Goal: Task Accomplishment & Management: Use online tool/utility

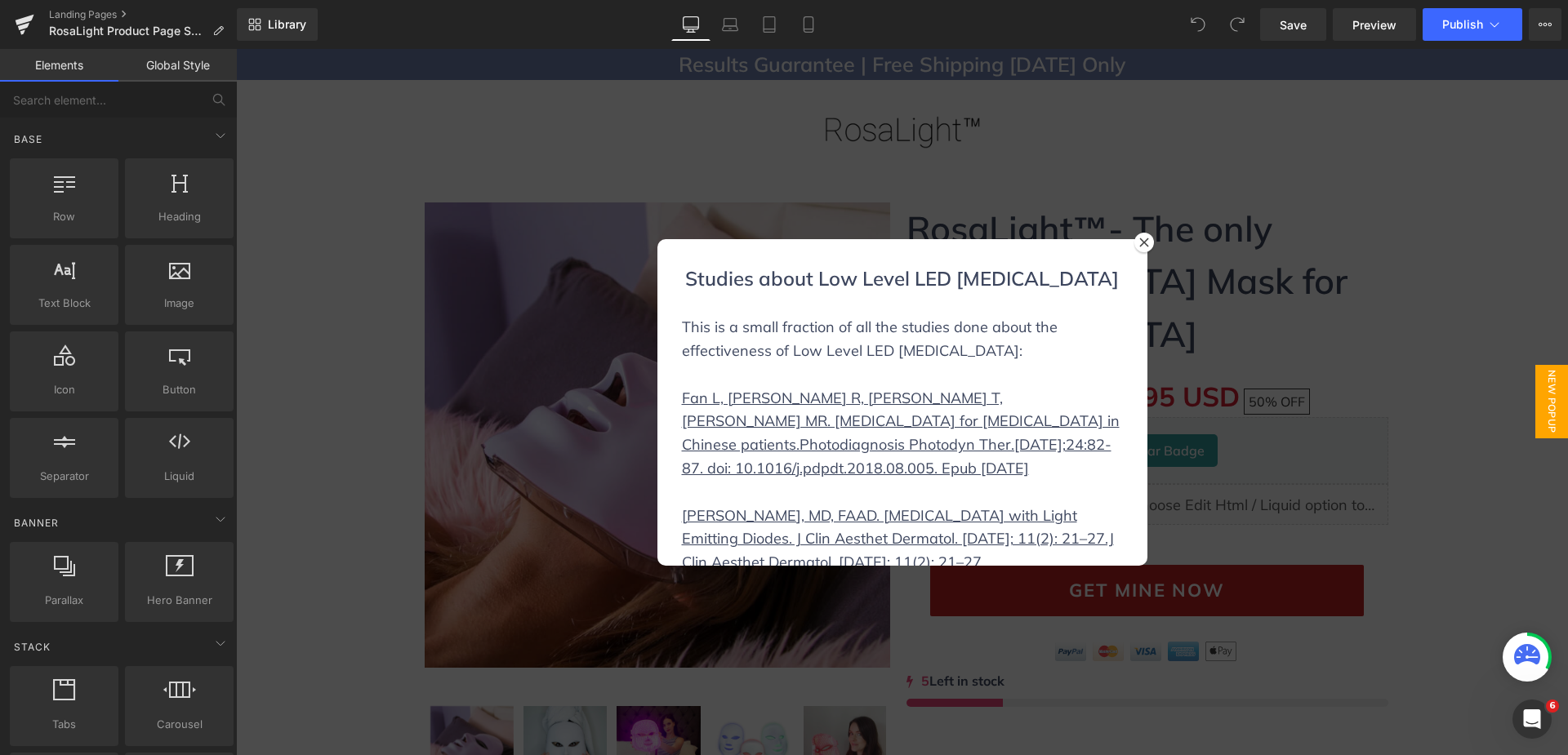
click at [751, 130] on div at bounding box center [902, 402] width 1332 height 706
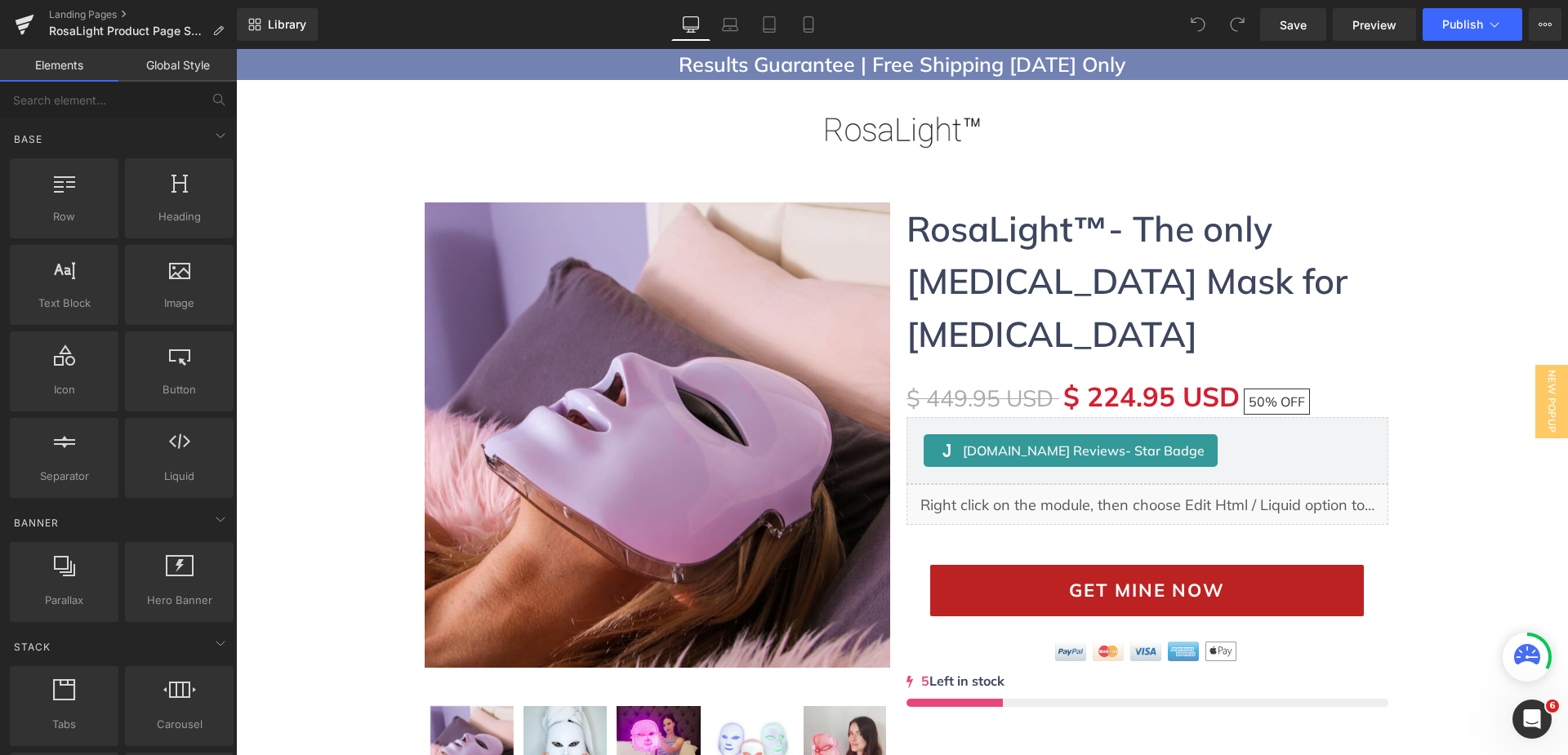
click at [689, 24] on icon at bounding box center [691, 24] width 16 height 16
click at [687, 28] on icon at bounding box center [691, 24] width 16 height 16
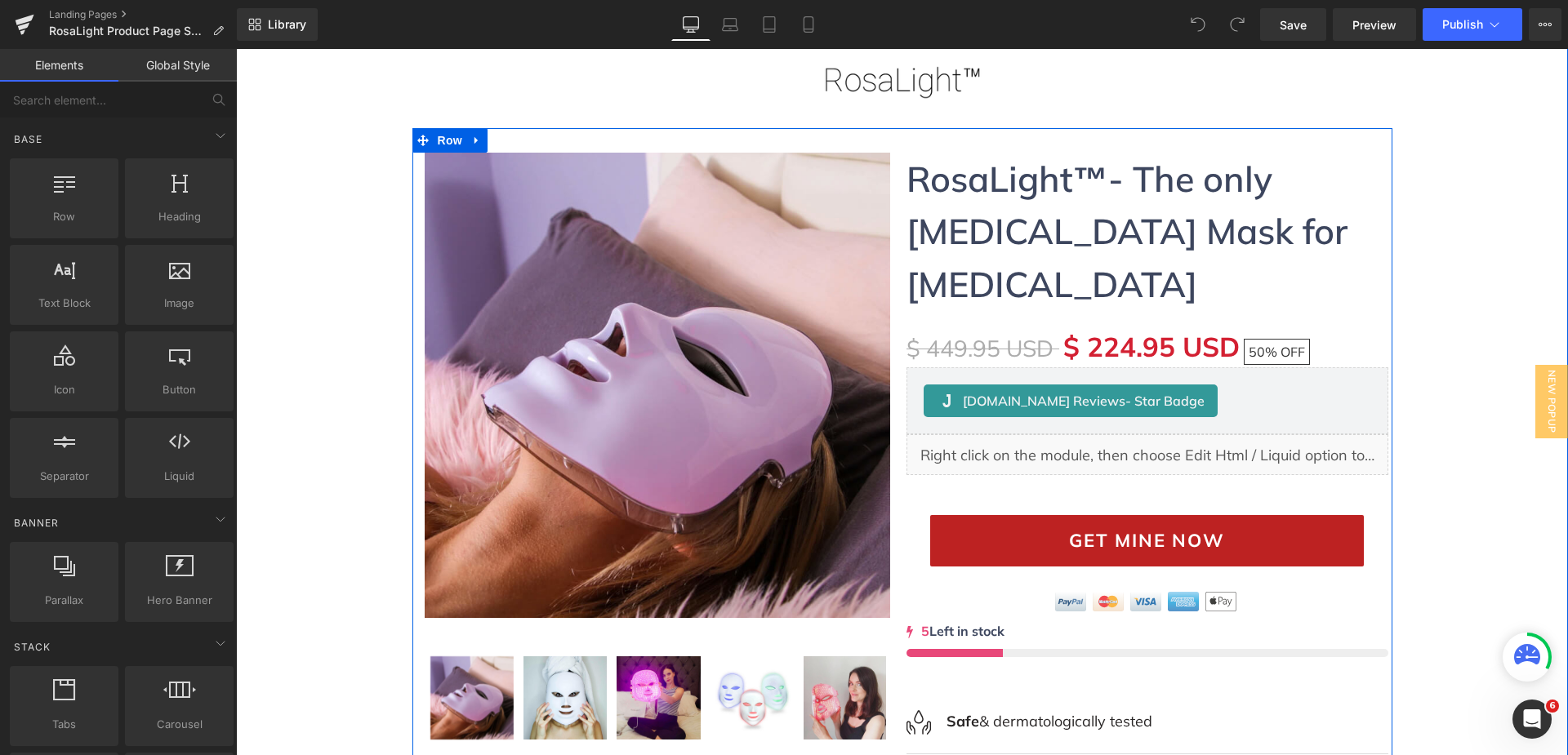
scroll to position [163, 0]
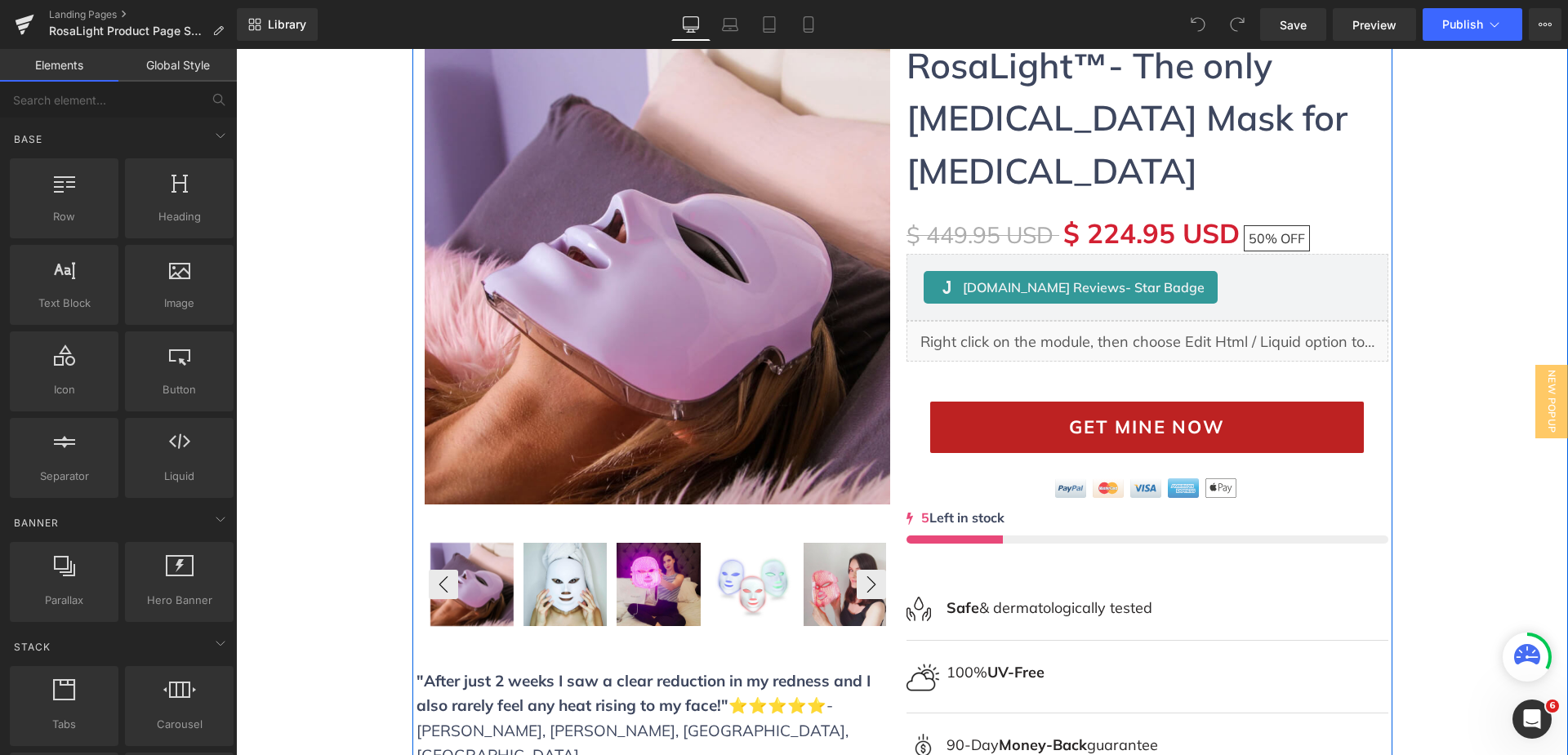
click at [647, 589] on div "‹ › (P) Image List" at bounding box center [657, 584] width 457 height 87
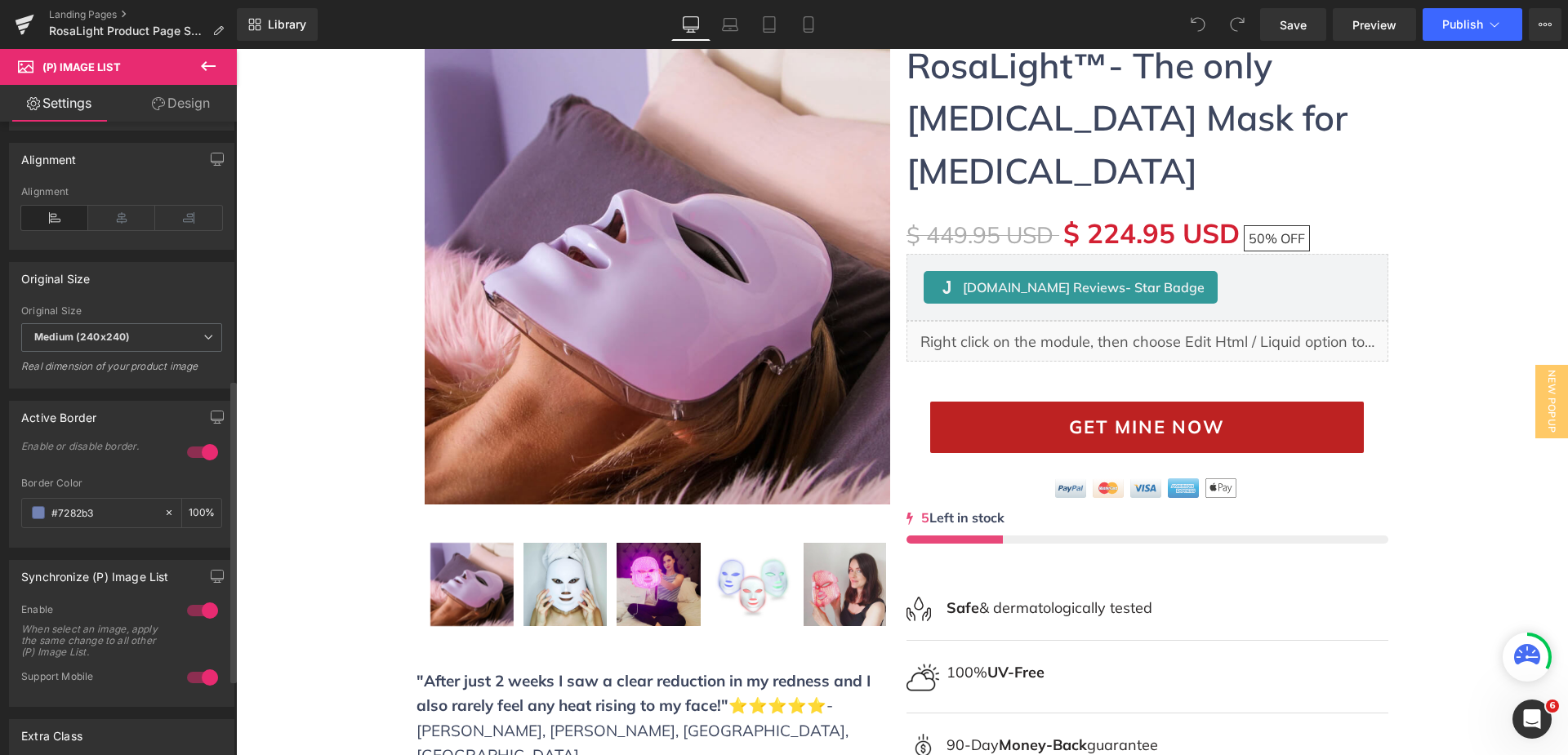
scroll to position [572, 0]
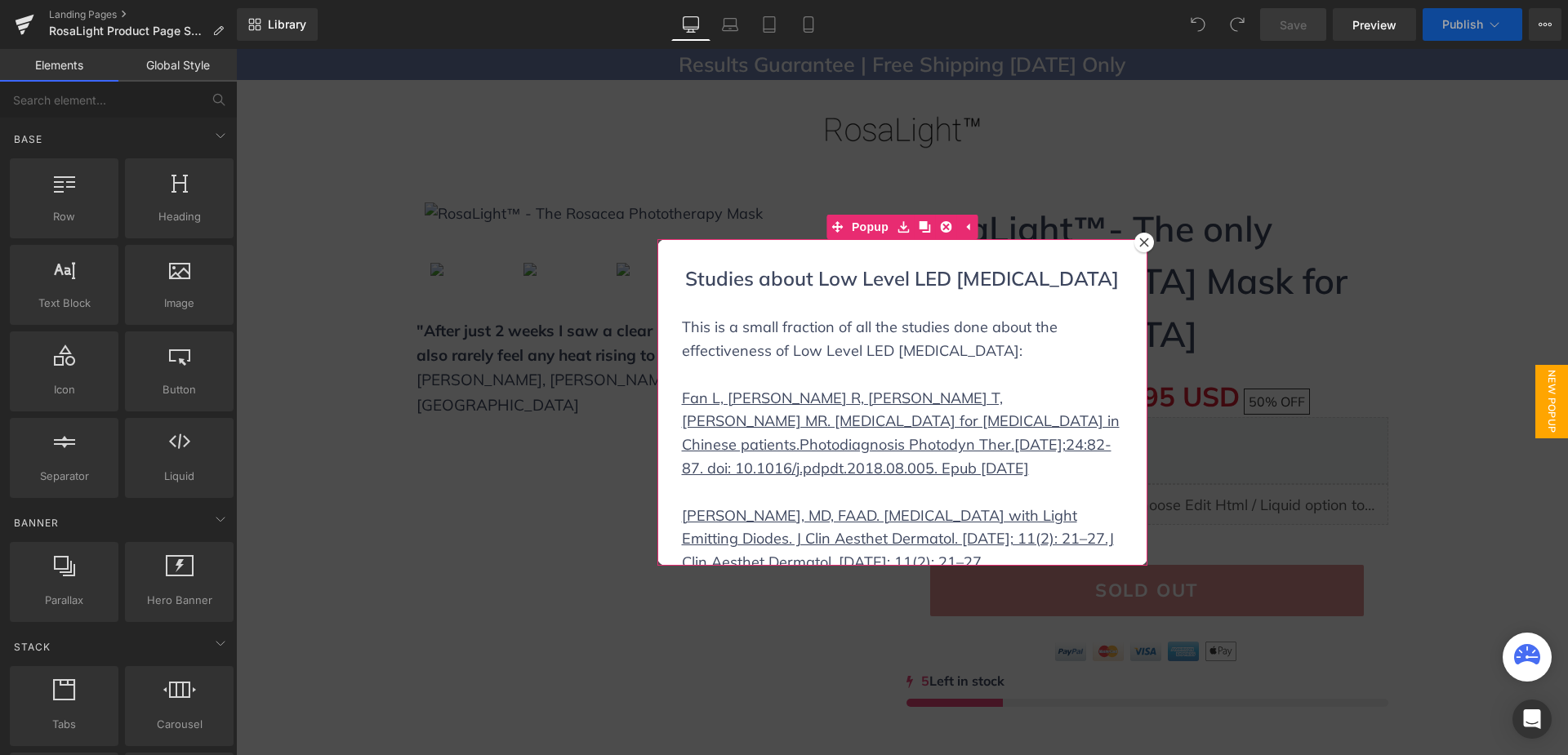
click at [1140, 249] on div at bounding box center [1144, 243] width 20 height 20
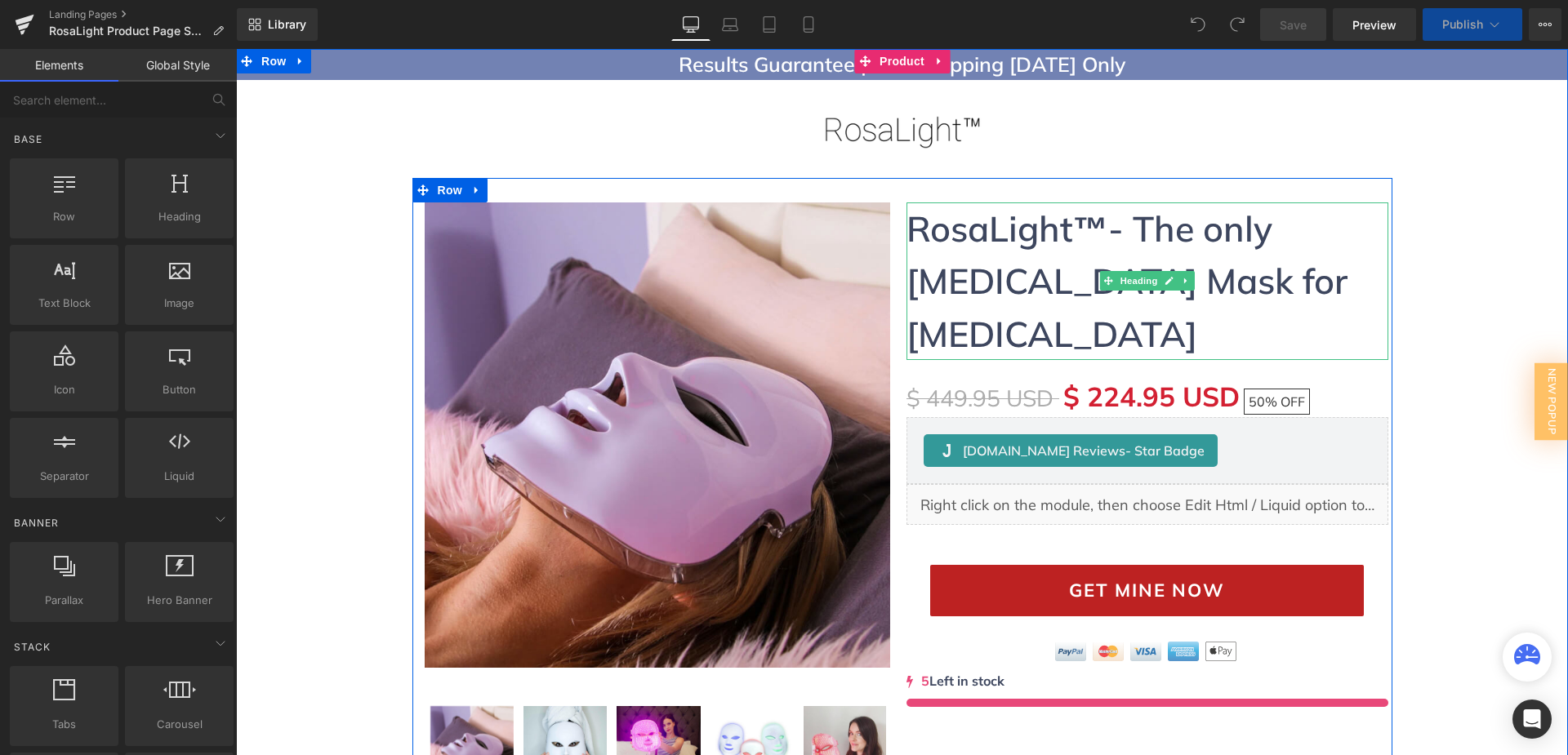
click at [1140, 245] on div "RosaLight™ - The only Light Therapy Mask for Rosacea Heading" at bounding box center [1148, 282] width 482 height 158
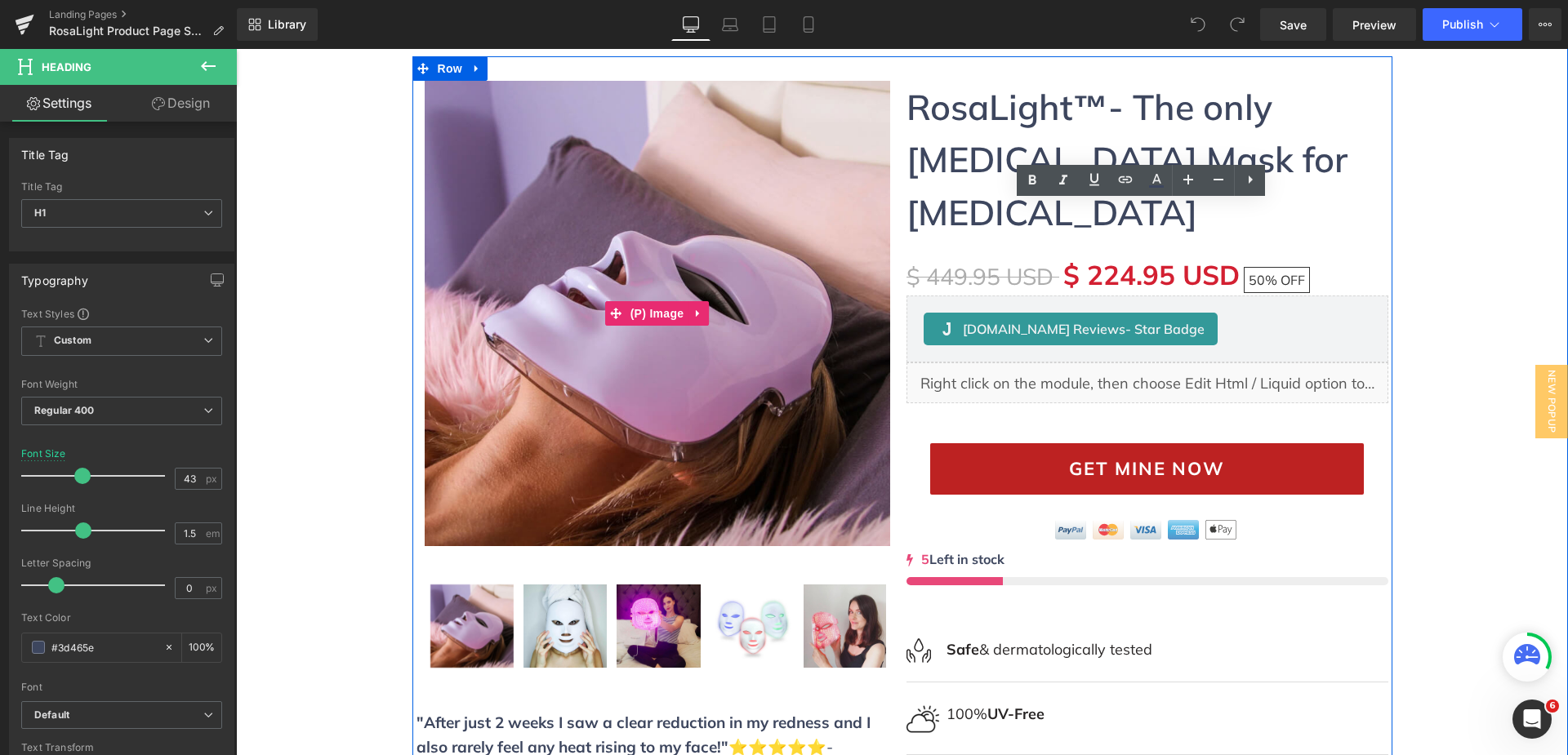
scroll to position [82, 0]
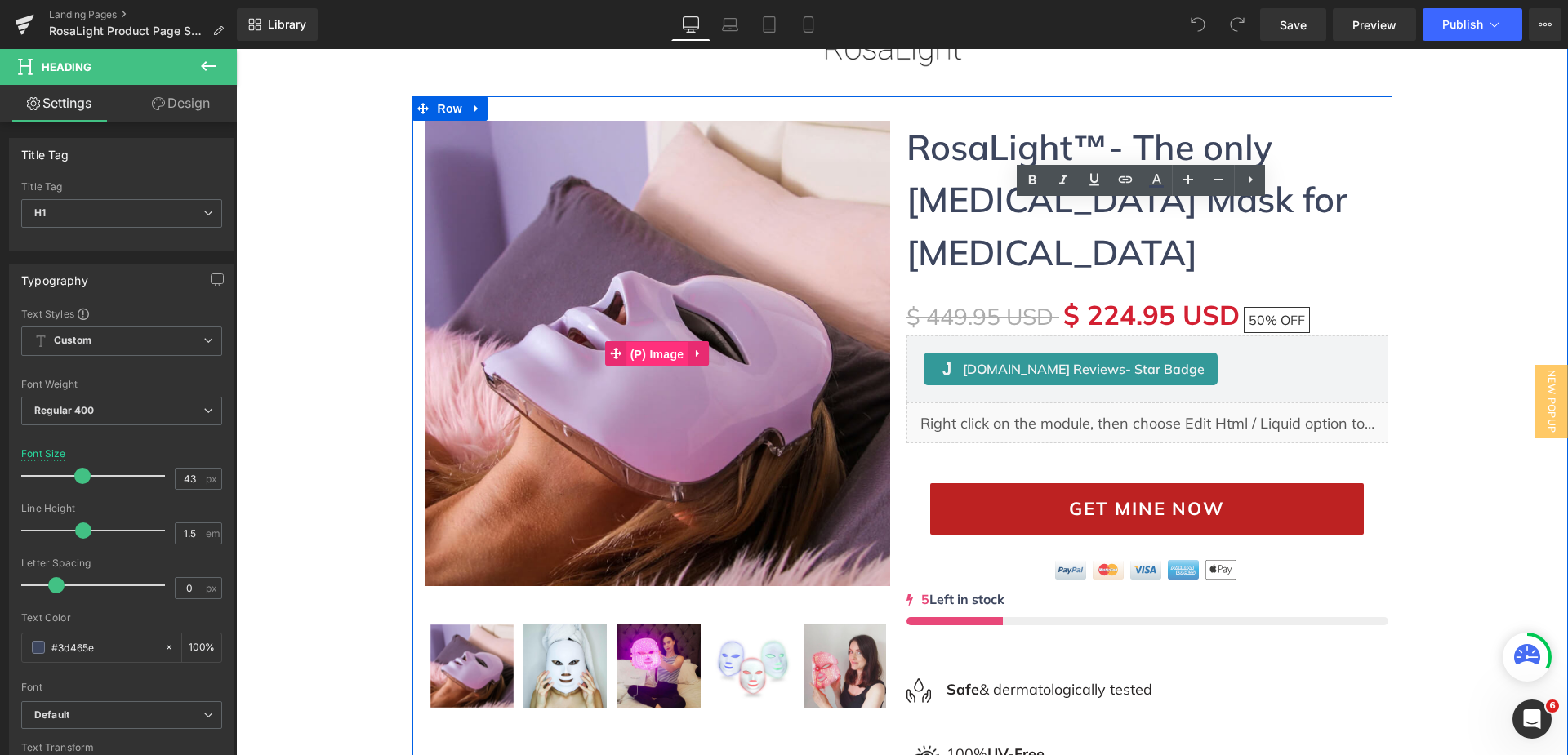
click at [667, 354] on span "(P) Image" at bounding box center [657, 354] width 62 height 25
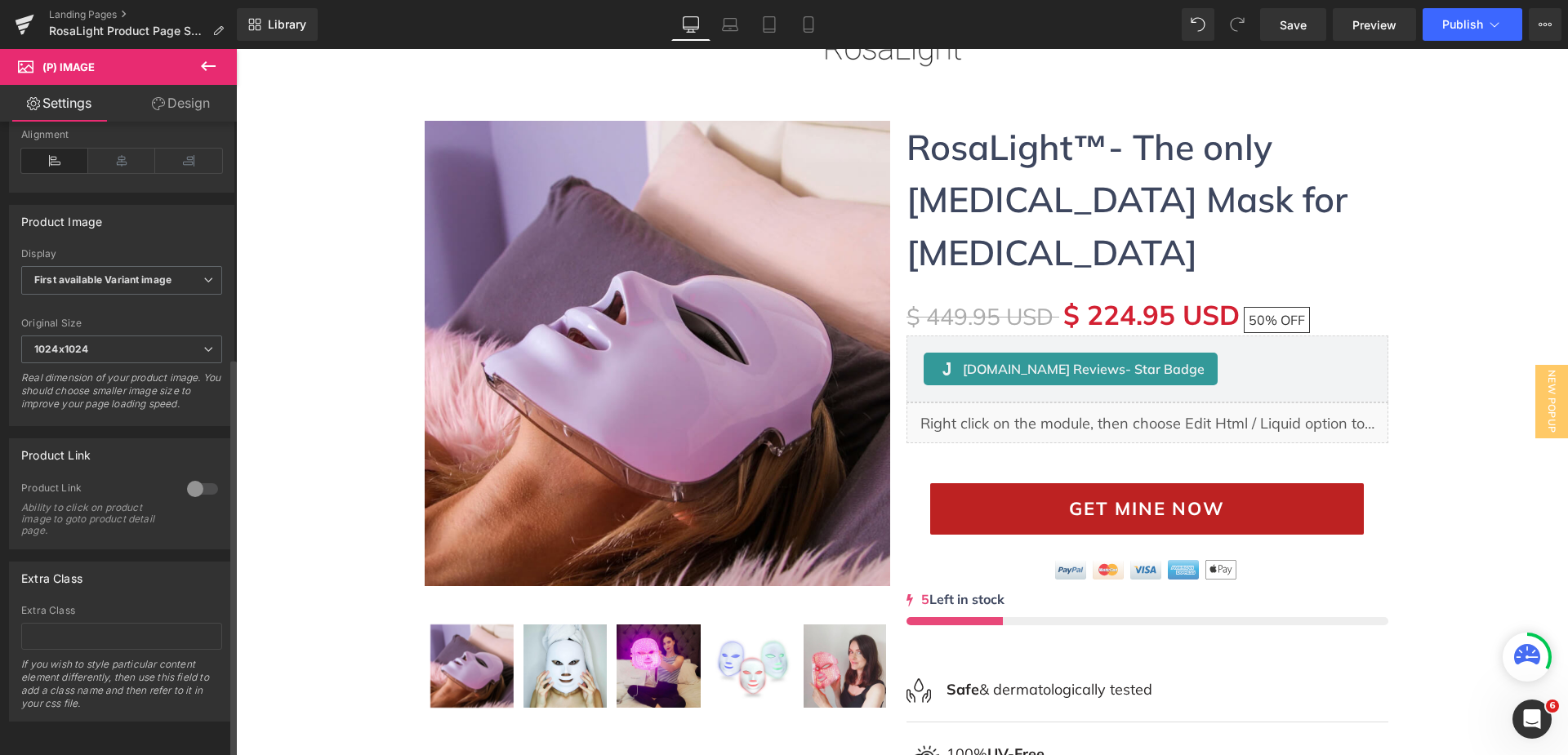
scroll to position [374, 0]
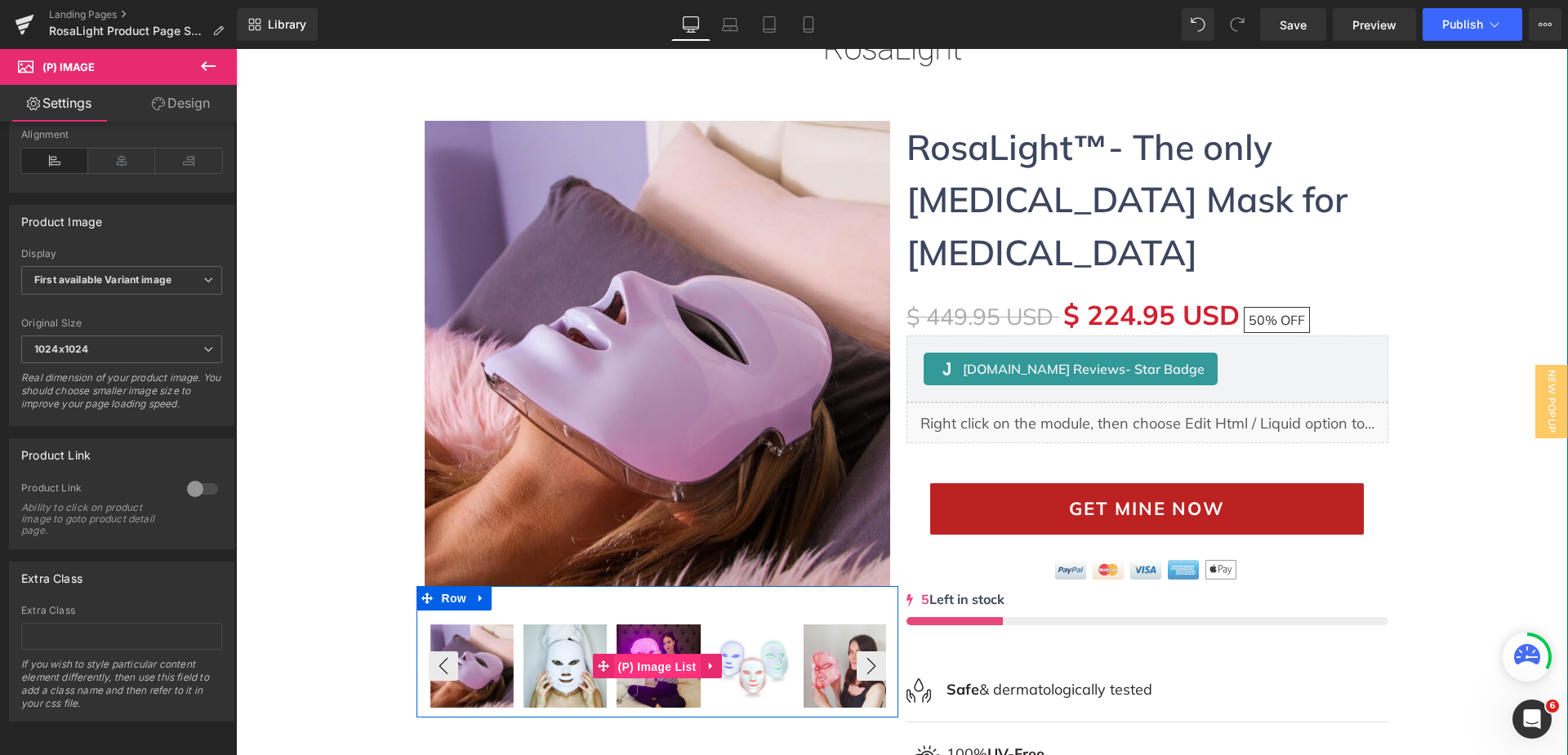
click at [640, 668] on span "(P) Image List" at bounding box center [657, 667] width 87 height 25
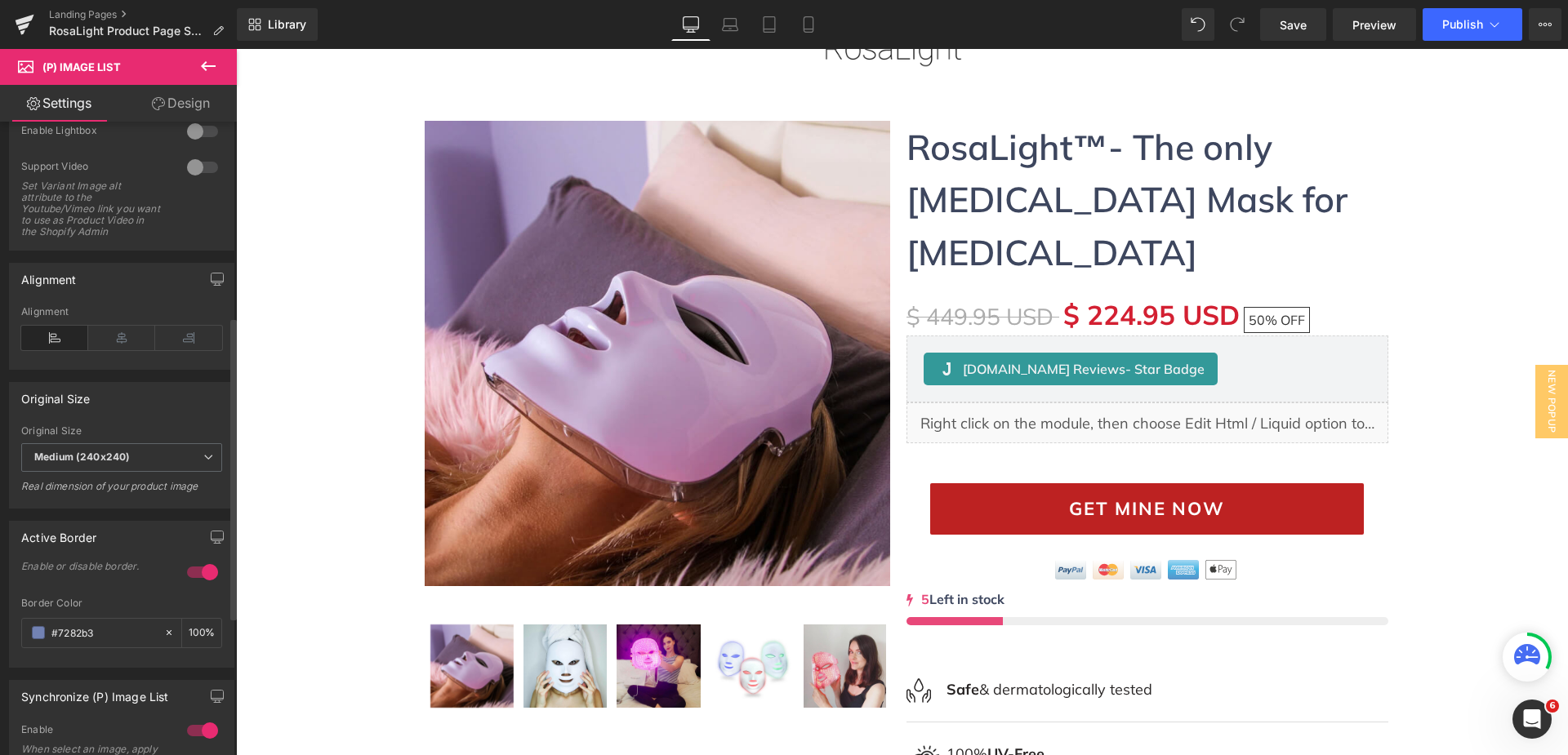
scroll to position [490, 0]
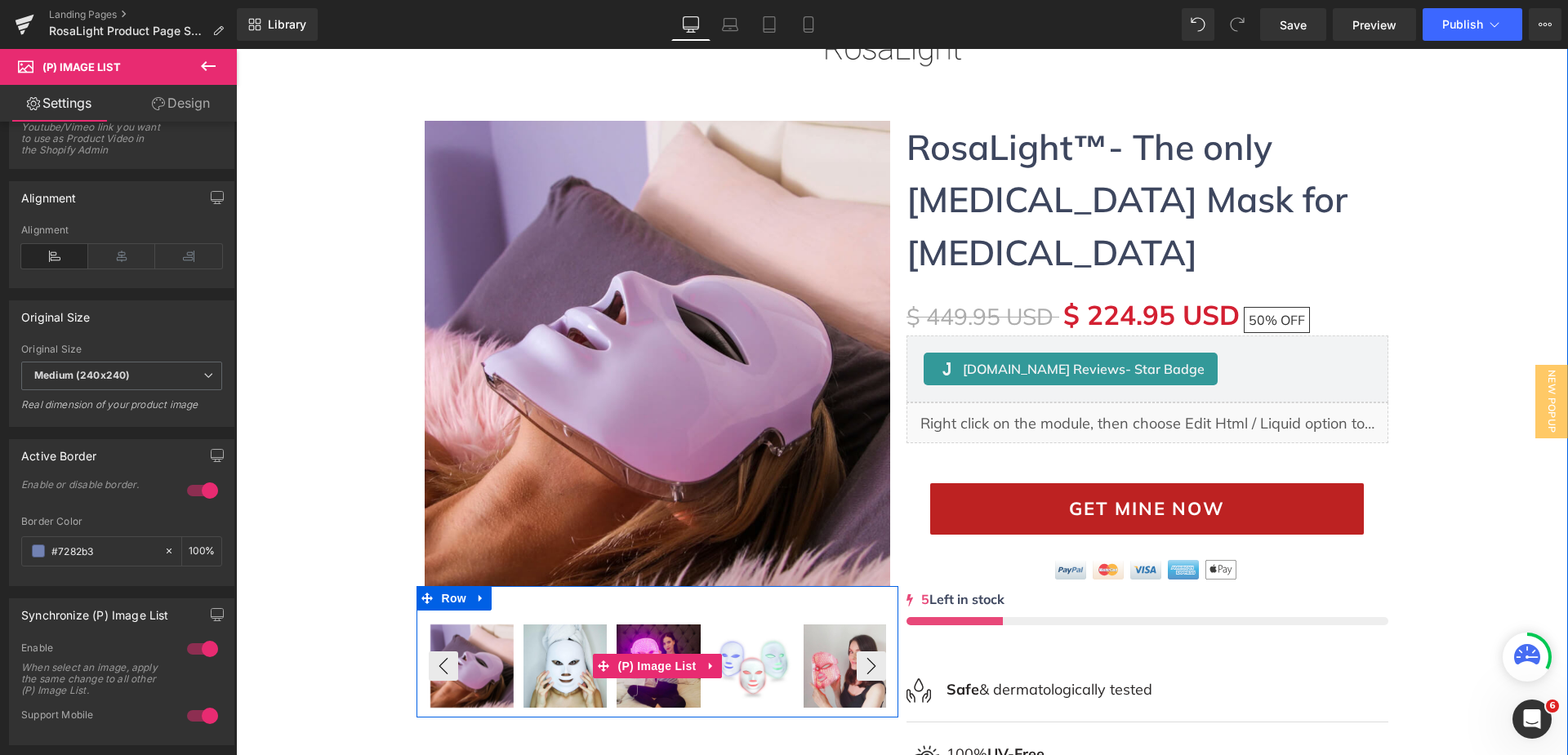
click at [645, 644] on img at bounding box center [658, 666] width 83 height 83
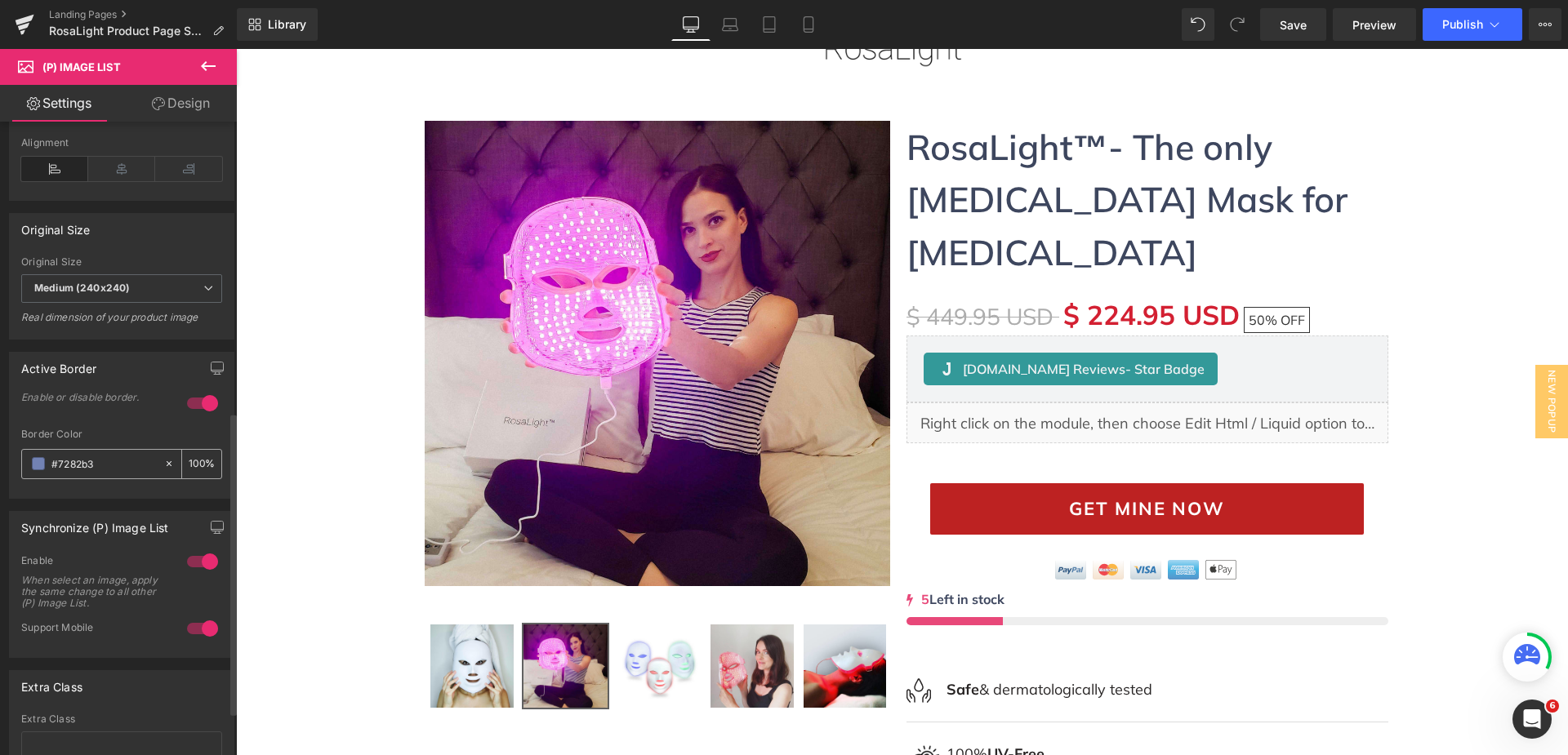
scroll to position [535, 0]
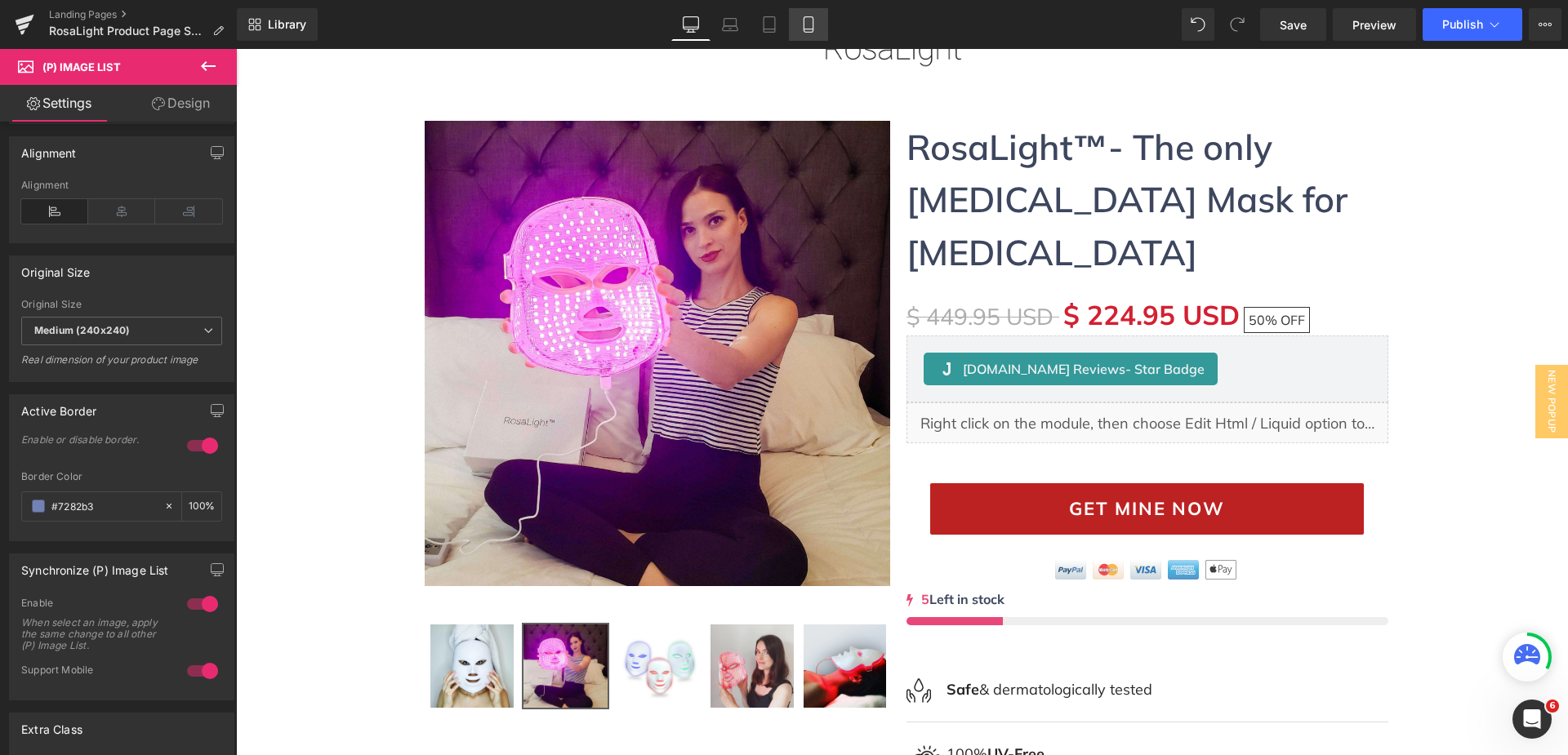
click at [800, 25] on icon at bounding box center [808, 24] width 16 height 16
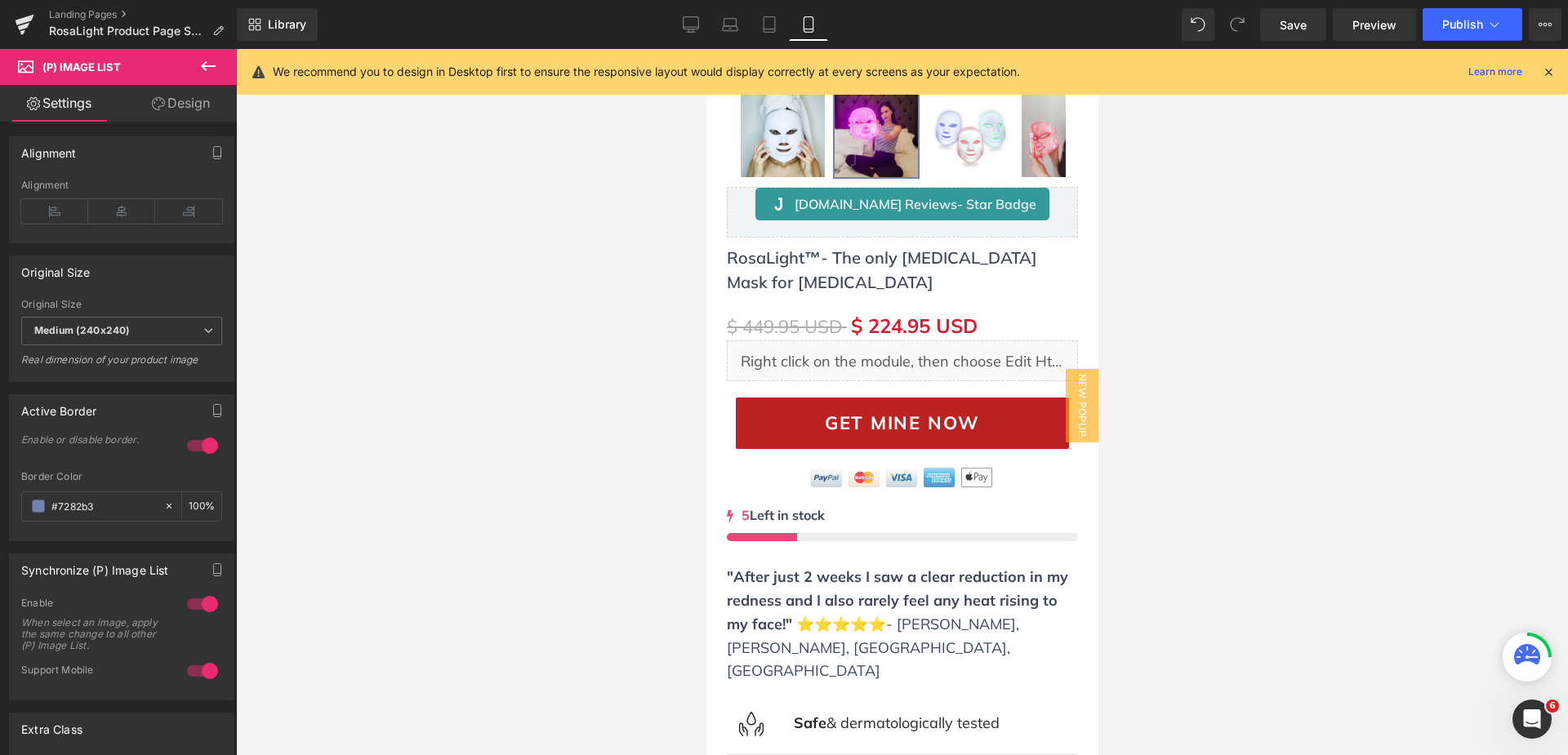
scroll to position [0, 0]
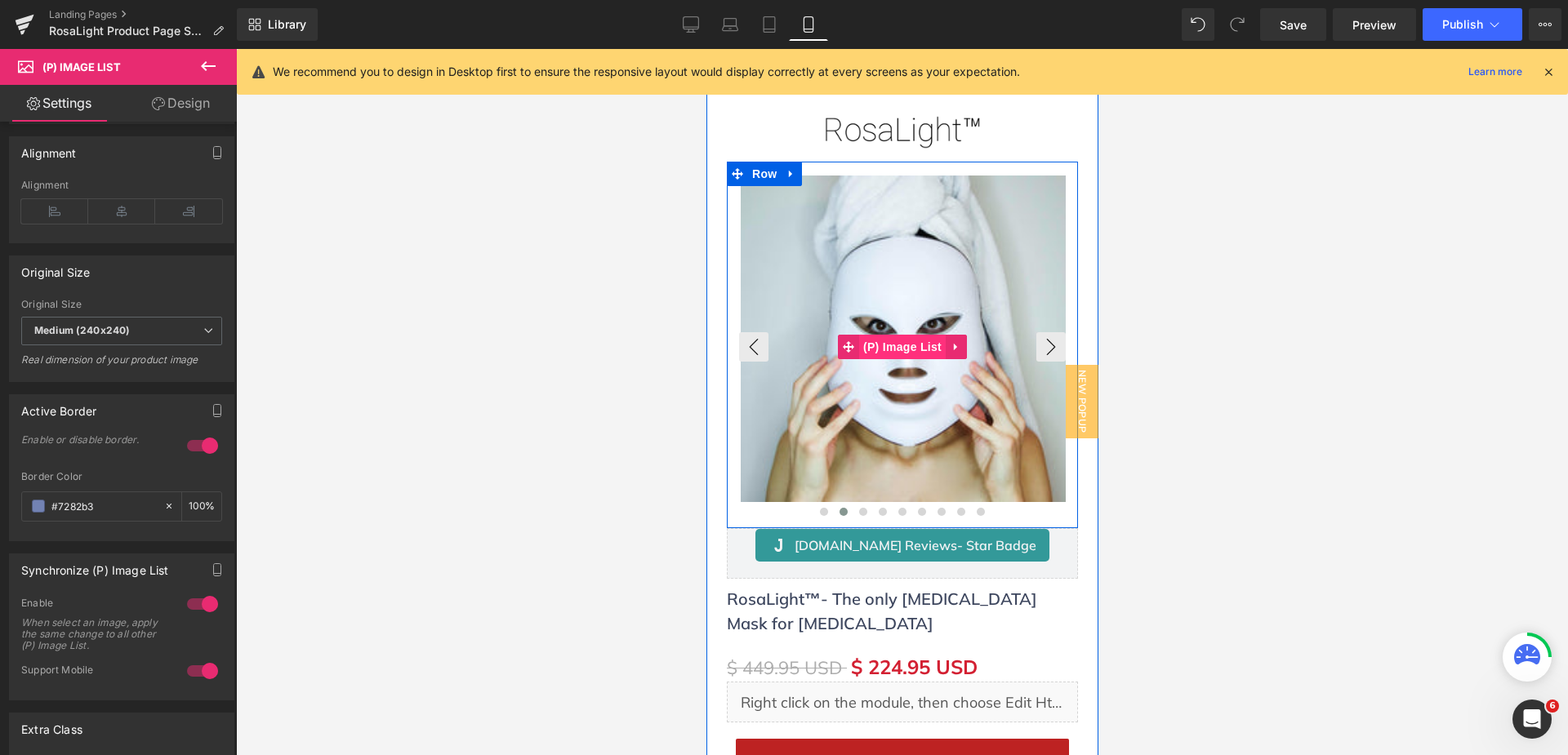
click at [906, 343] on span "(P) Image List" at bounding box center [901, 347] width 87 height 25
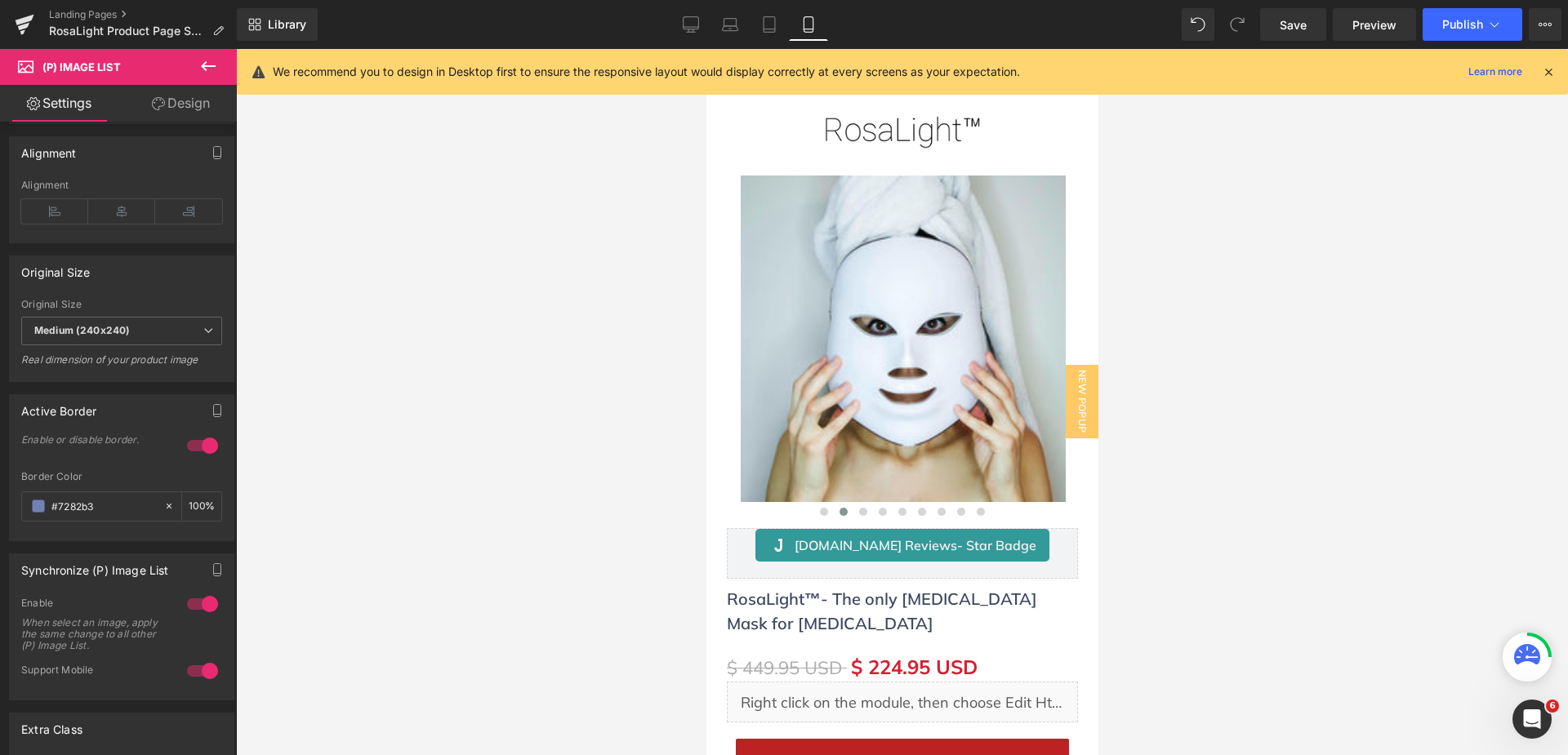
click at [198, 106] on link "Design" at bounding box center [181, 103] width 118 height 37
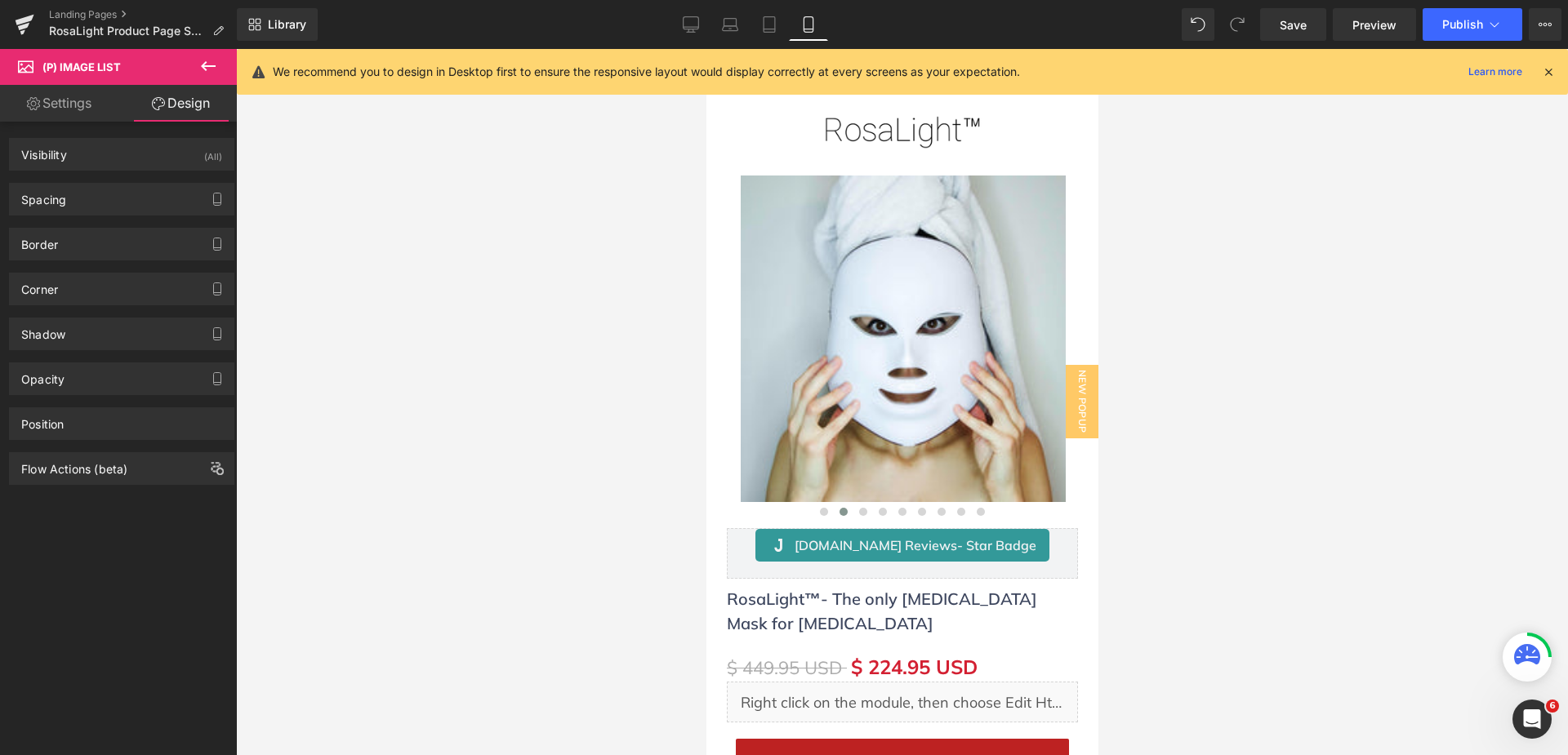
click at [78, 95] on link "Settings" at bounding box center [59, 103] width 118 height 37
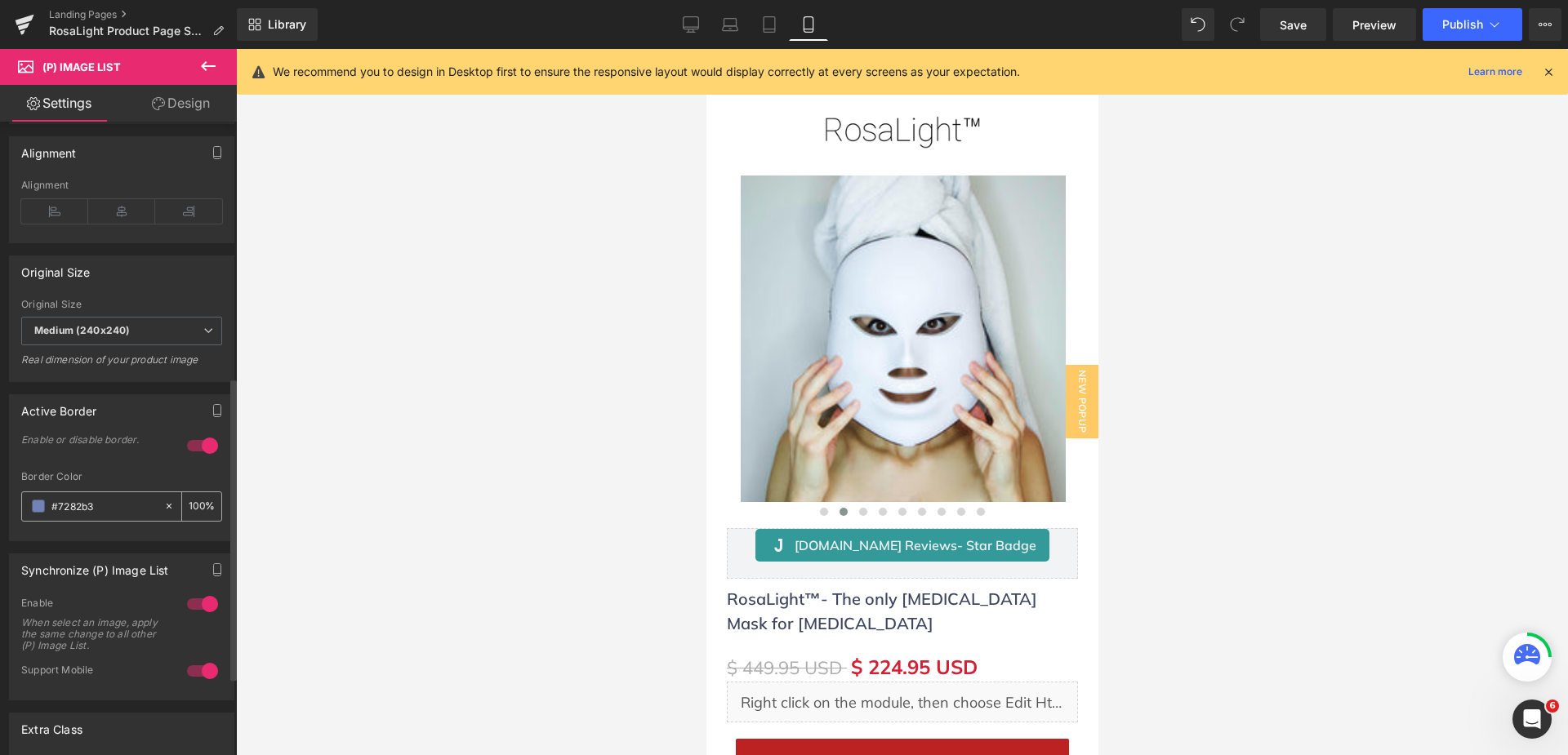
click at [78, 511] on input "#7282b3" at bounding box center [103, 506] width 105 height 18
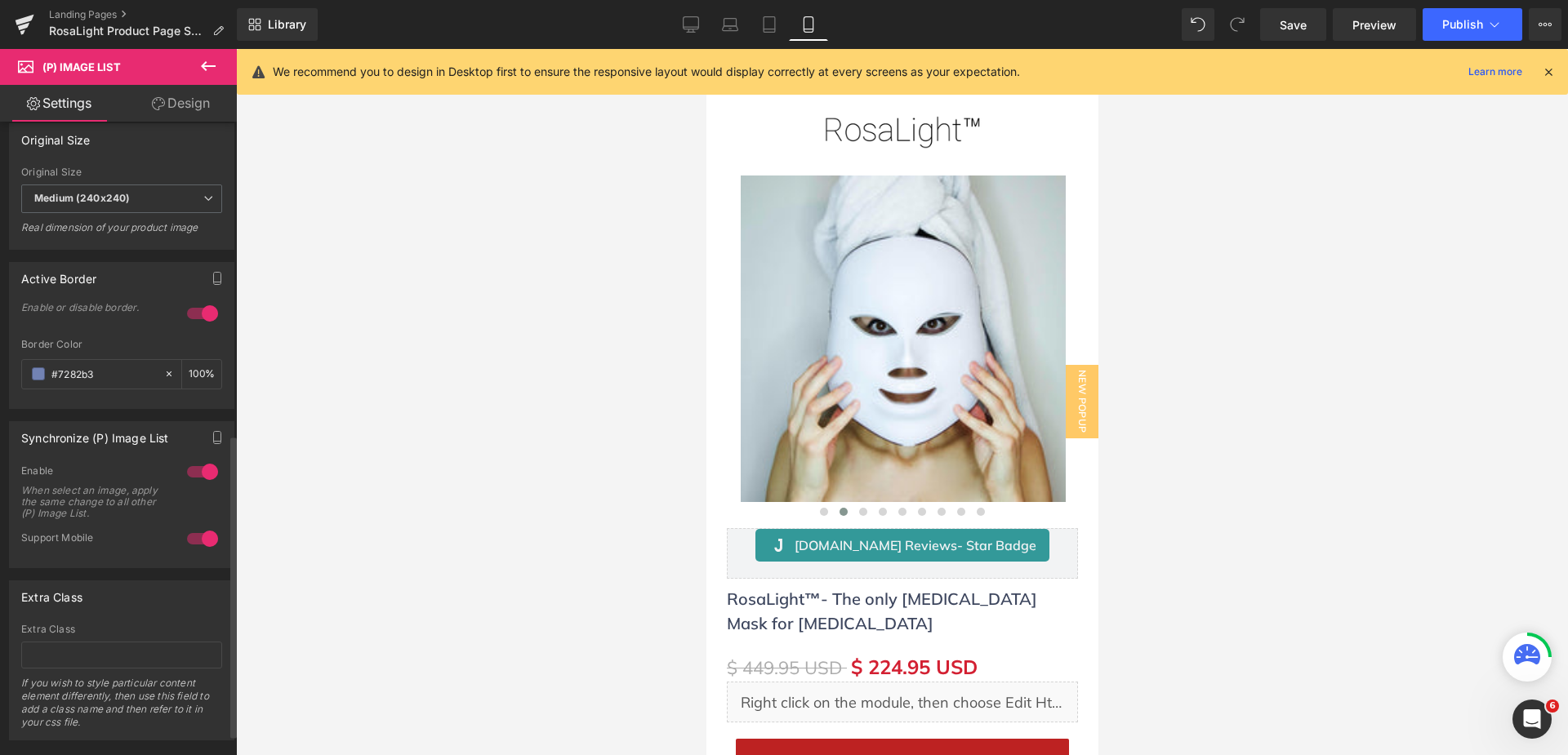
scroll to position [698, 0]
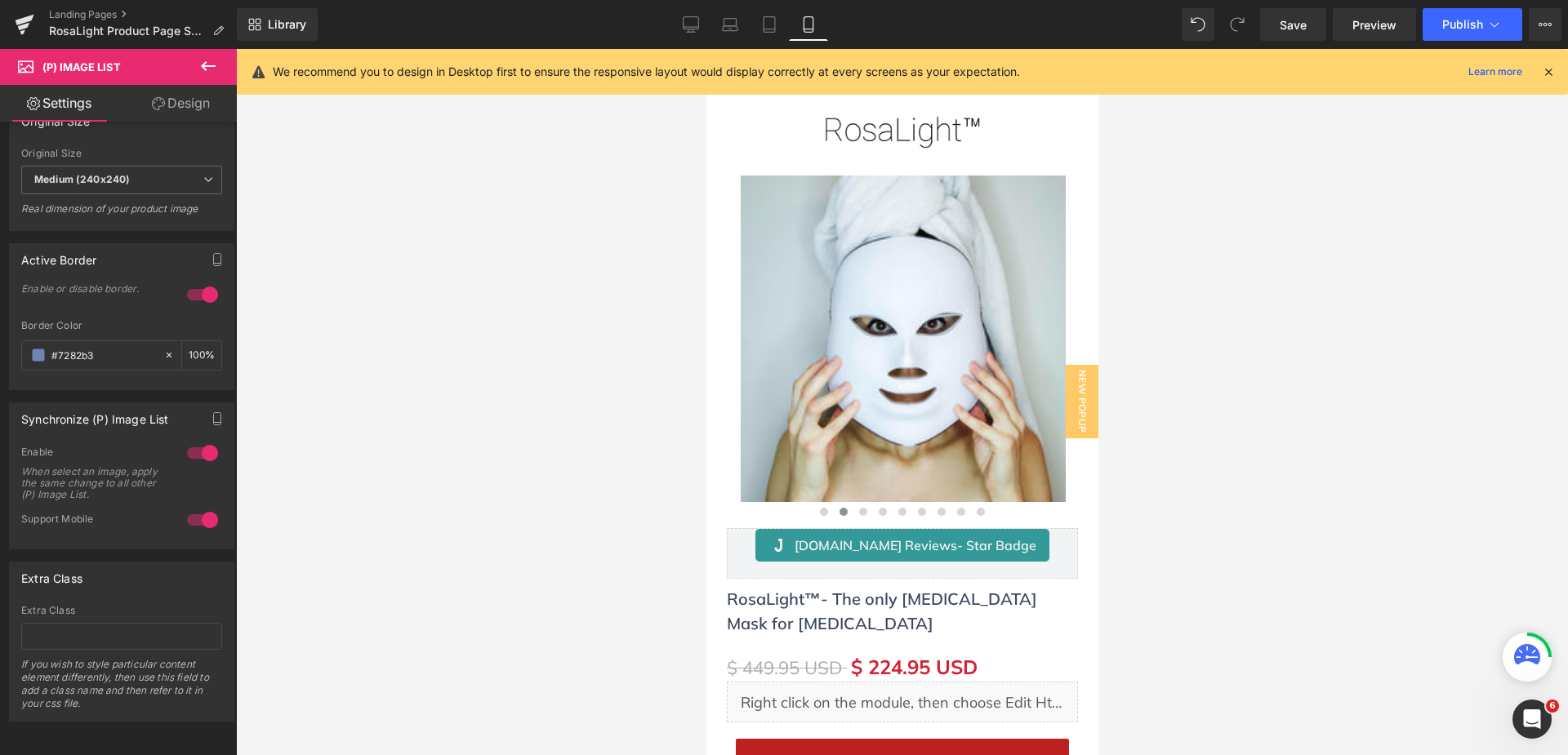
click at [1548, 65] on icon at bounding box center [1548, 72] width 15 height 15
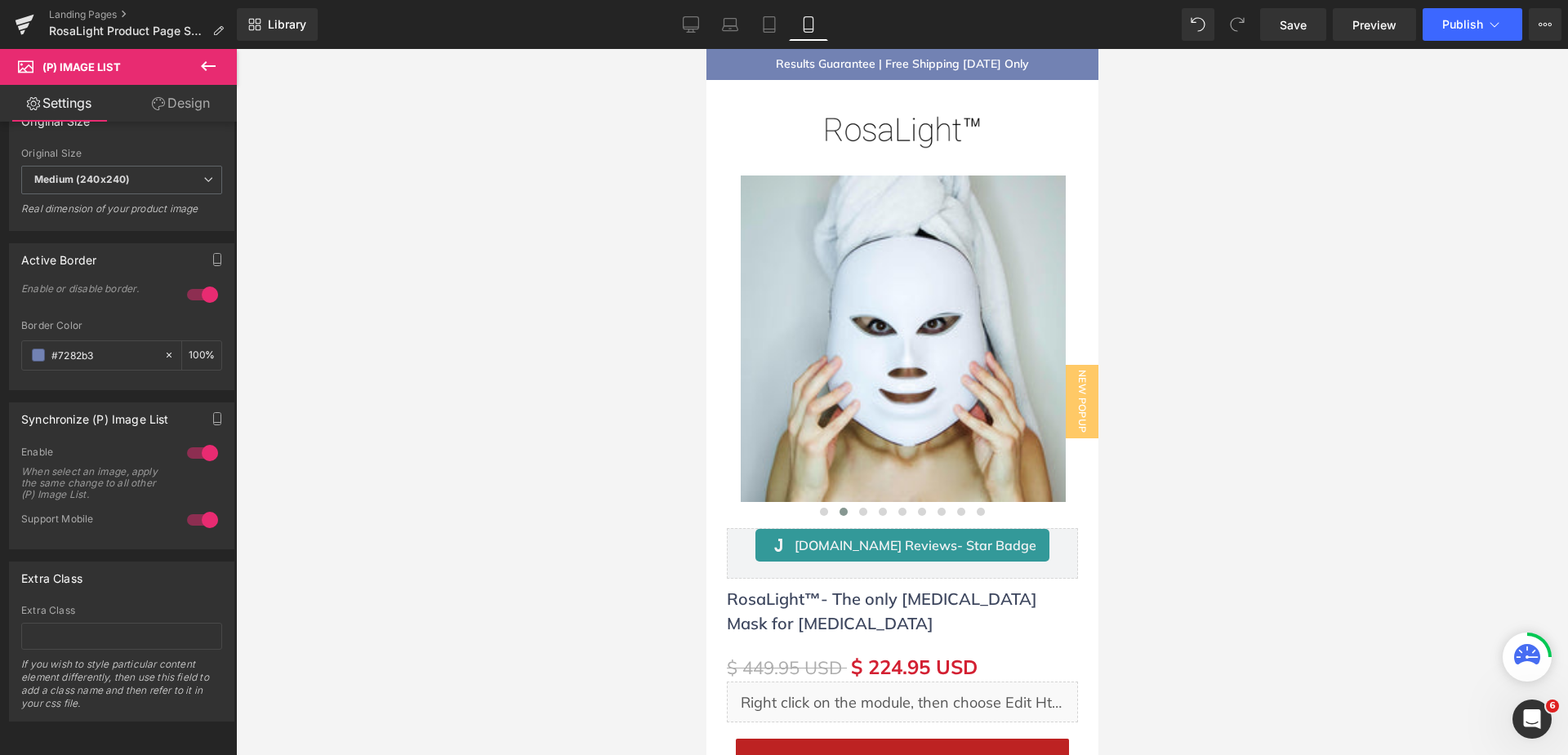
click at [216, 65] on icon at bounding box center [208, 66] width 20 height 20
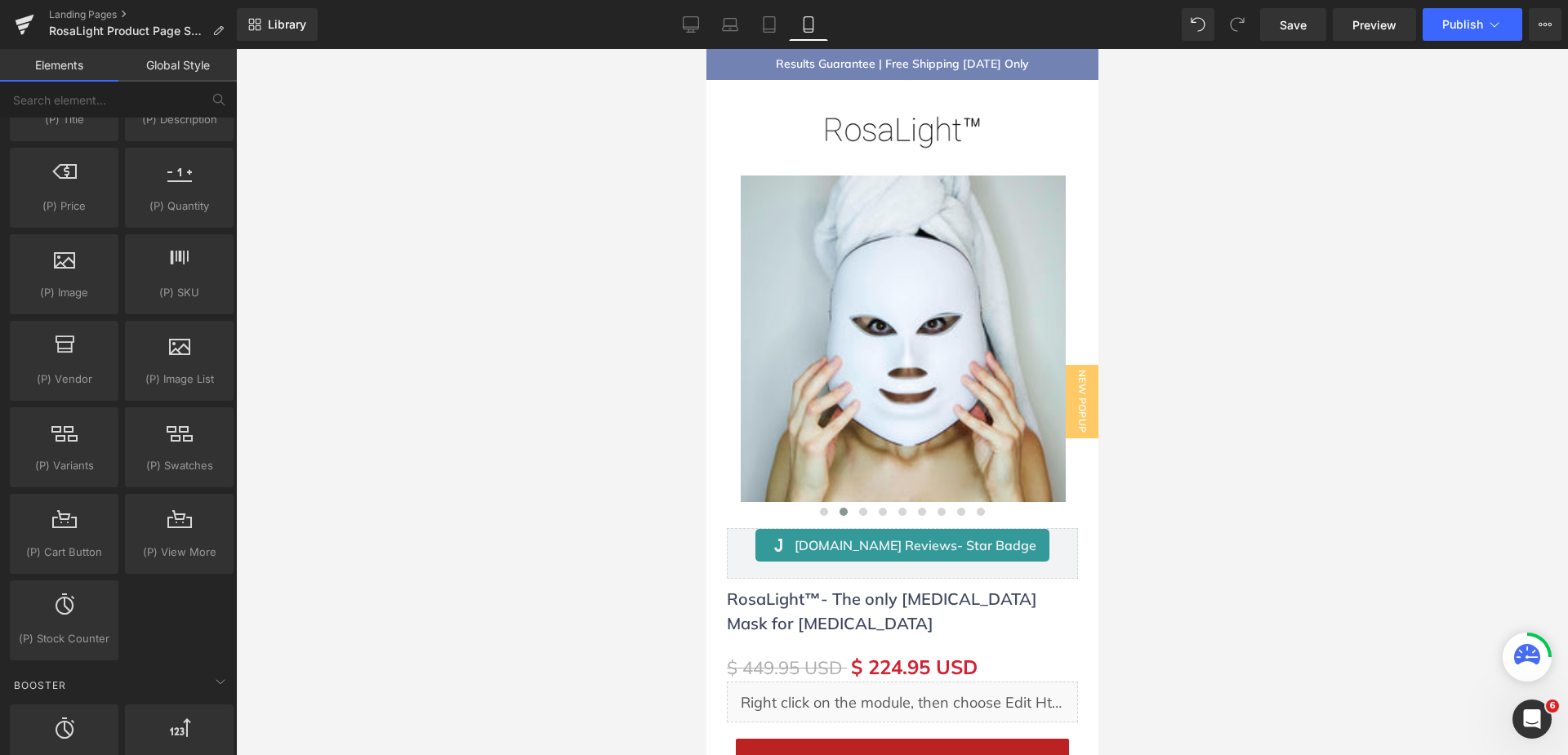
scroll to position [1552, 0]
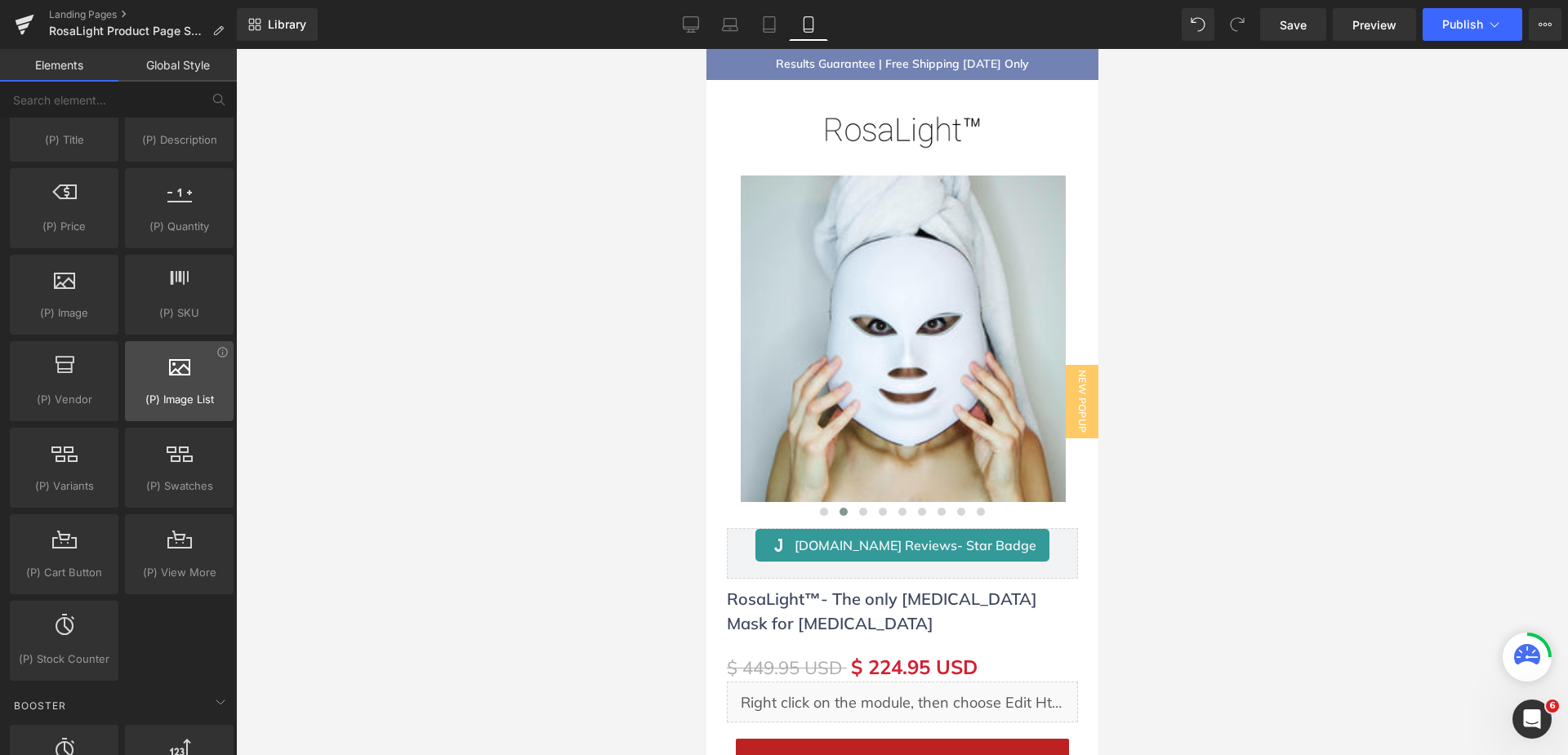
click at [176, 394] on span "(P) Image List" at bounding box center [179, 399] width 99 height 17
